Goal: Navigation & Orientation: Understand site structure

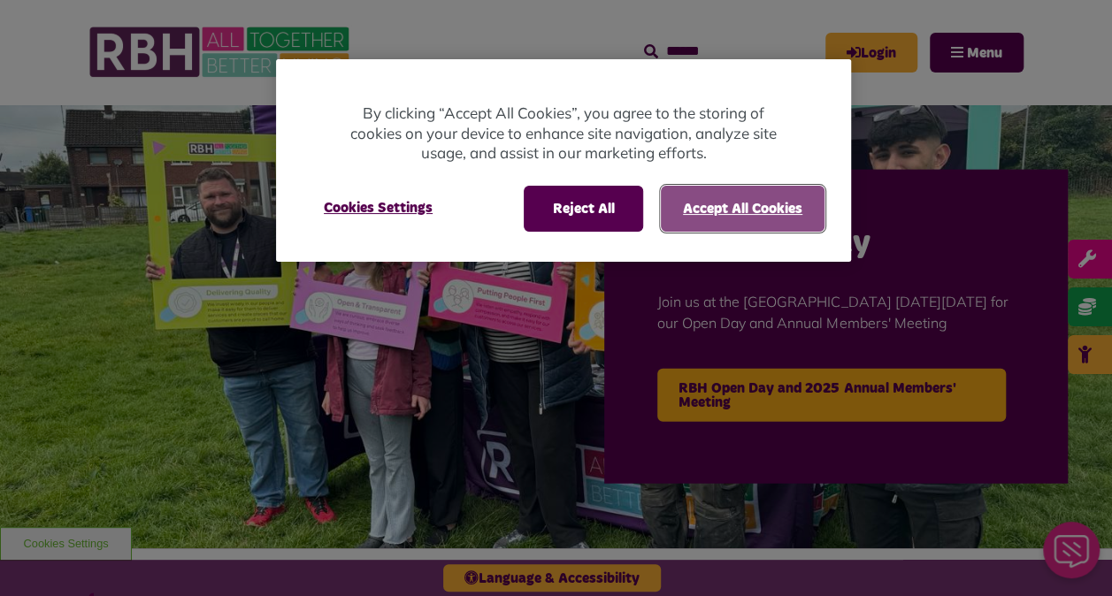
click at [755, 210] on button "Accept All Cookies" at bounding box center [743, 209] width 164 height 46
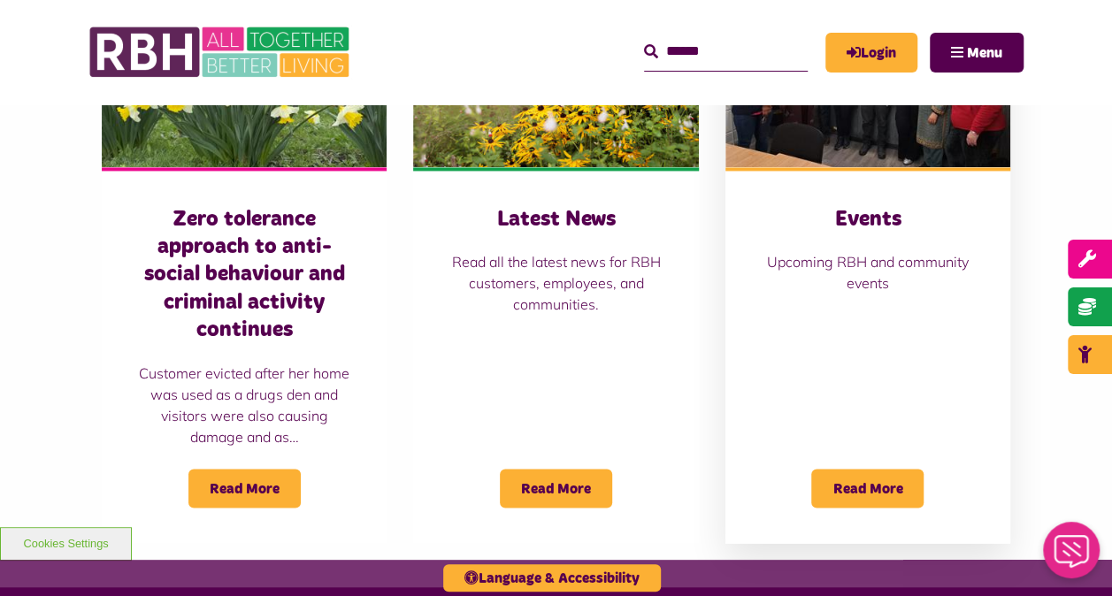
scroll to position [1680, 0]
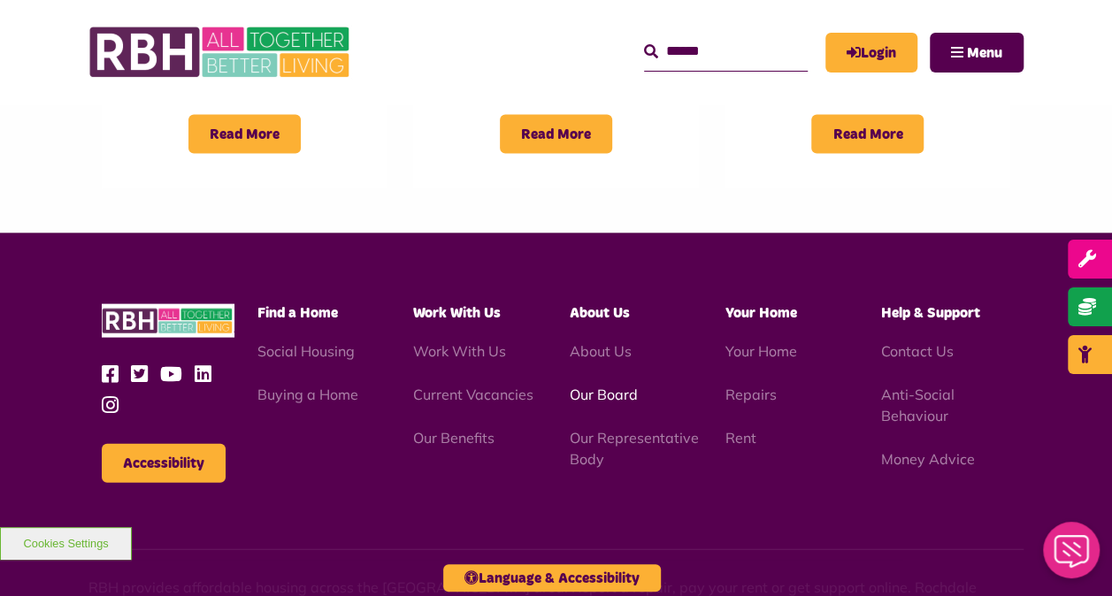
click at [590, 386] on link "Our Board" at bounding box center [603, 395] width 68 height 18
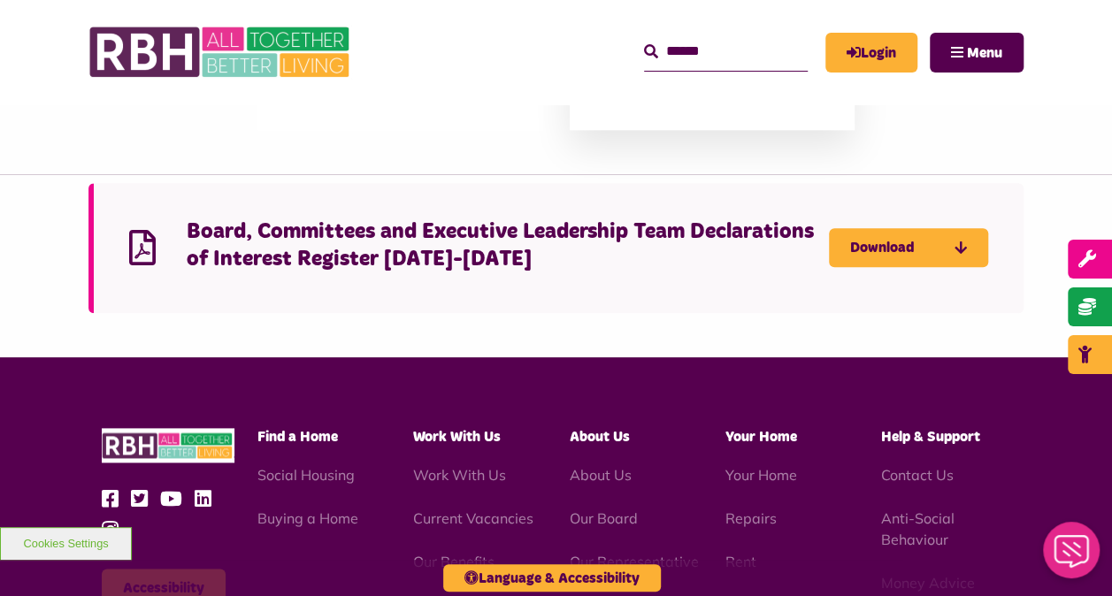
scroll to position [4422, 0]
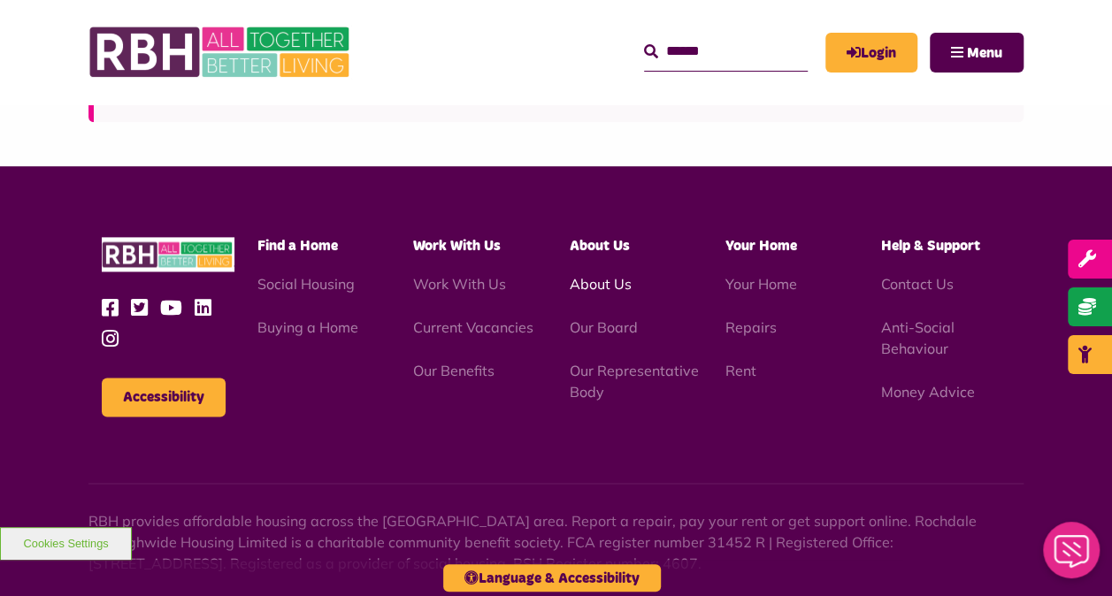
click at [608, 275] on link "About Us" at bounding box center [600, 284] width 62 height 18
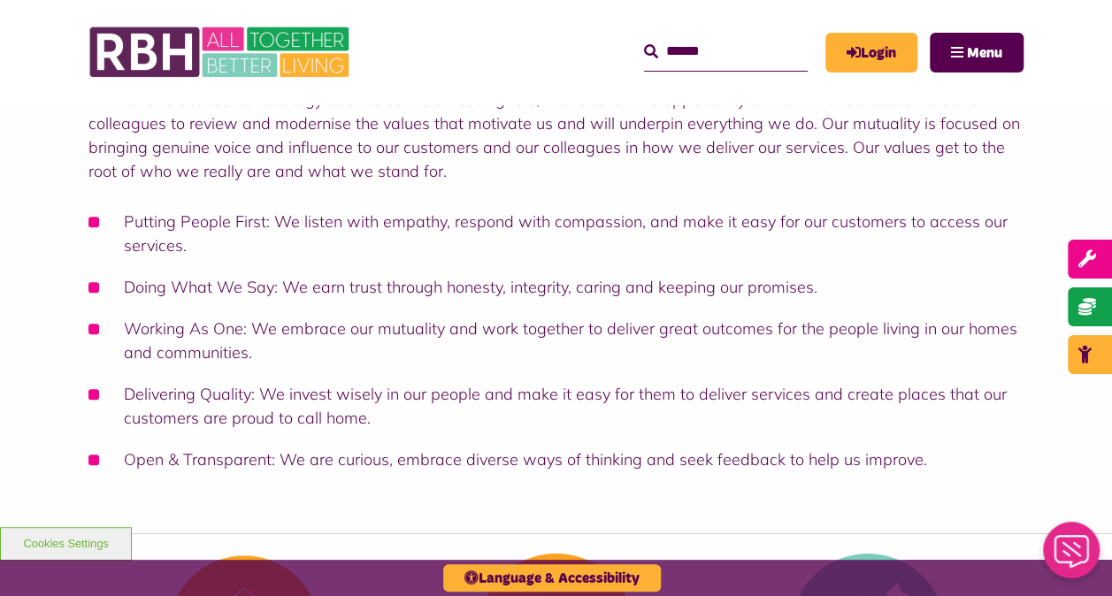
scroll to position [354, 0]
